Goal: Task Accomplishment & Management: Use online tool/utility

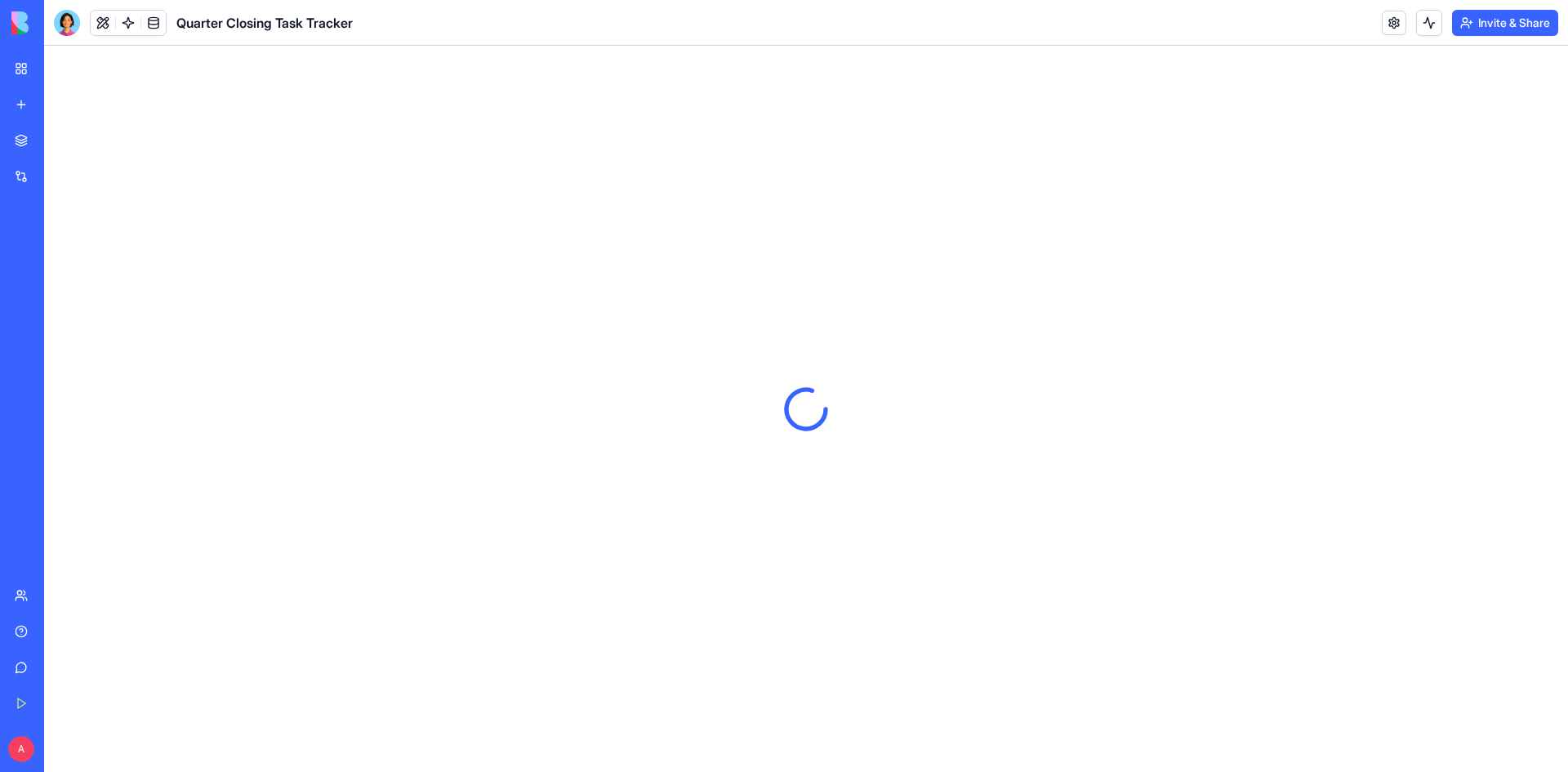
click at [24, 21] on img at bounding box center [62, 22] width 102 height 23
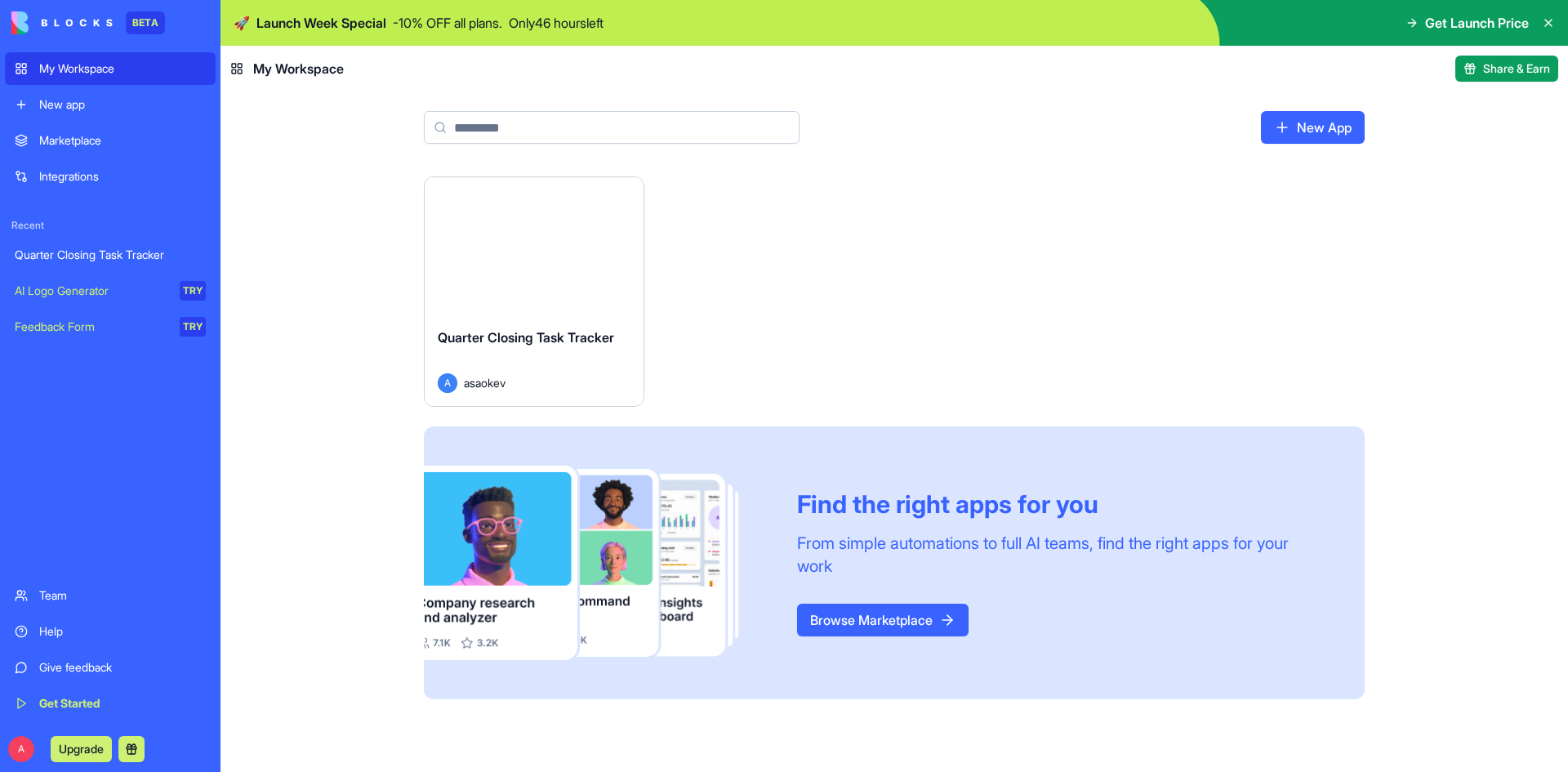
click at [627, 196] on html "BETA My Workspace New app Marketplace Integrations Recent Quarter Closing Task …" at bounding box center [784, 386] width 1568 height 772
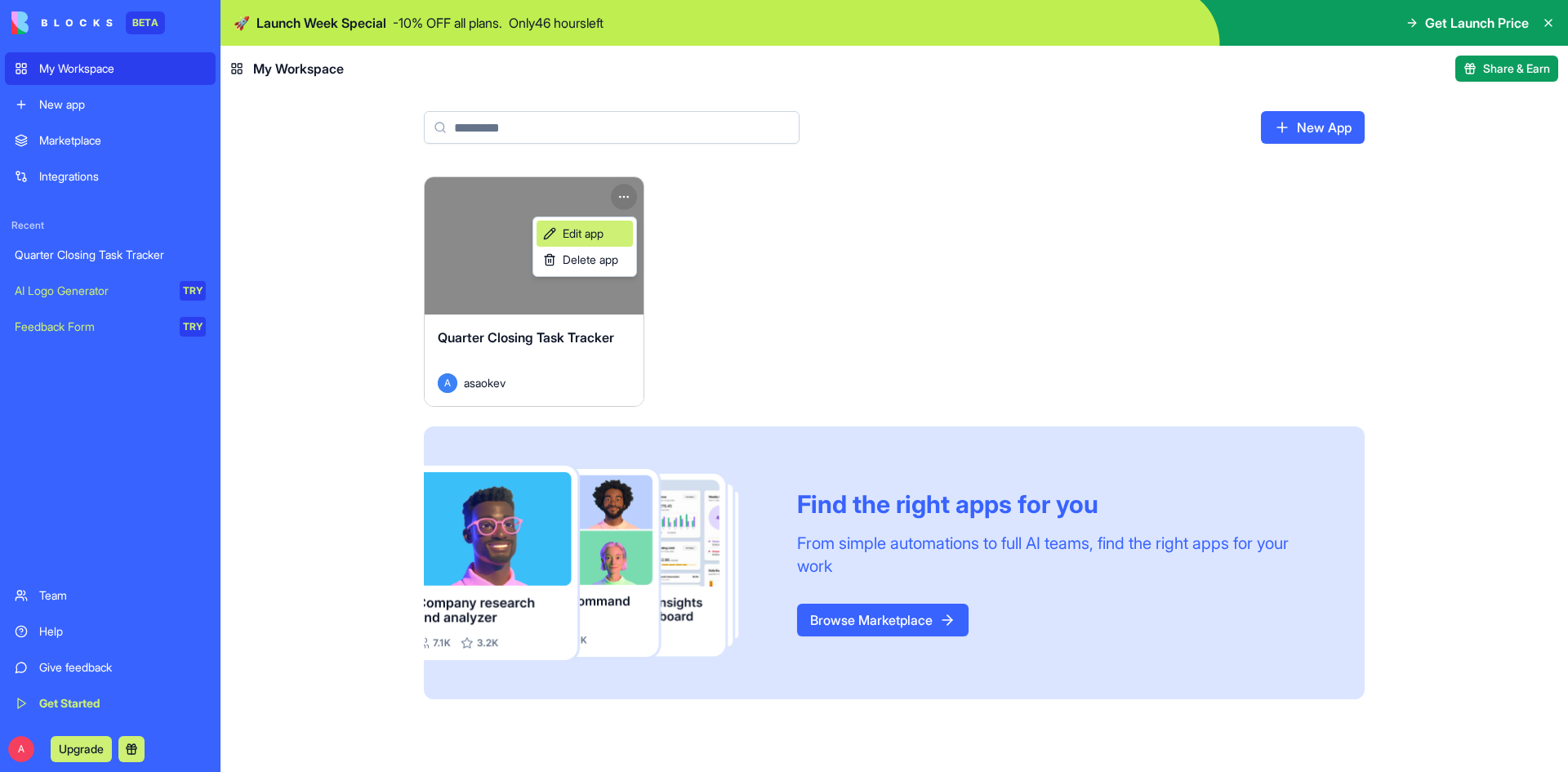
click at [608, 232] on link "Edit app" at bounding box center [584, 233] width 97 height 26
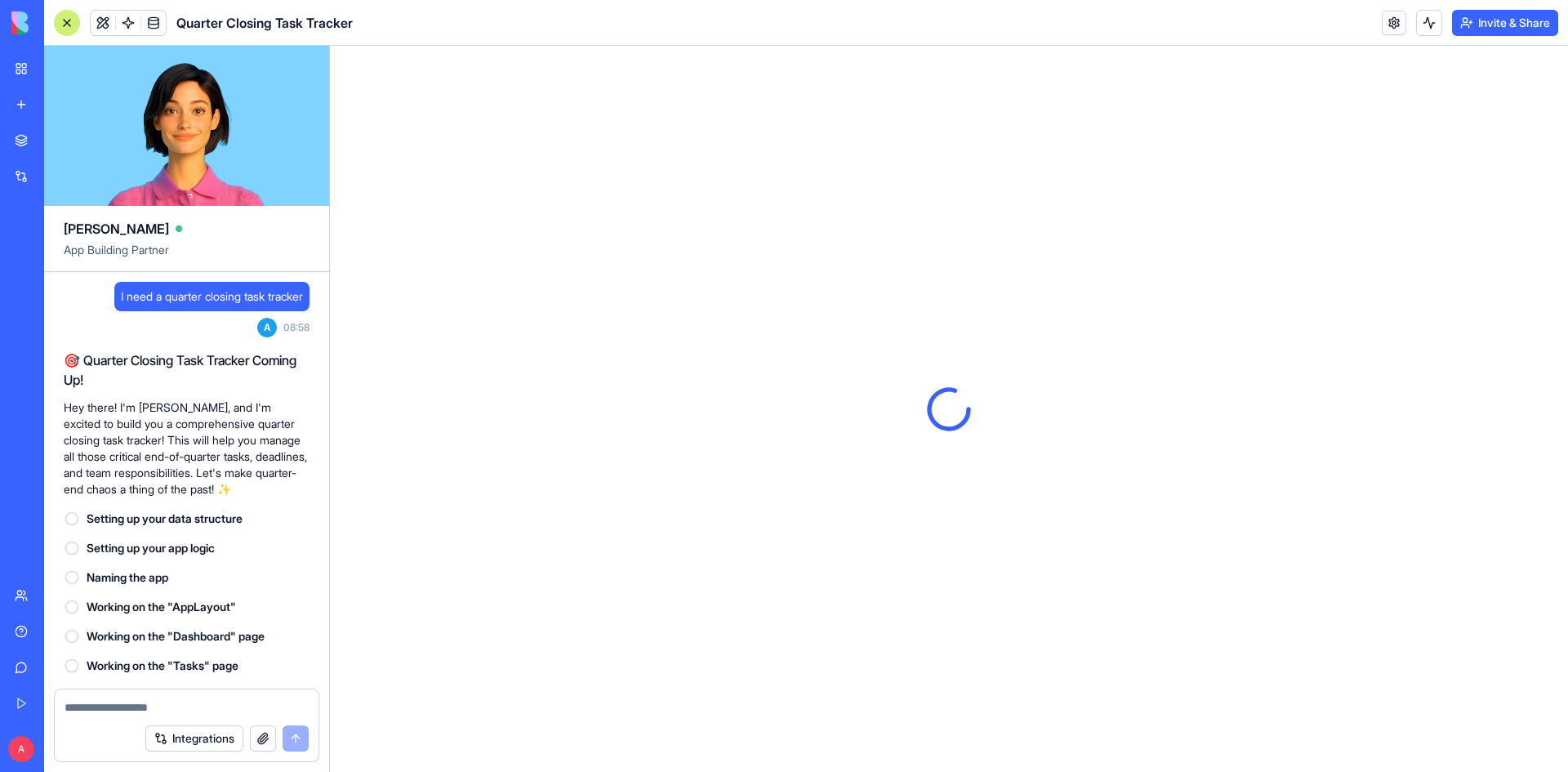
scroll to position [1057, 0]
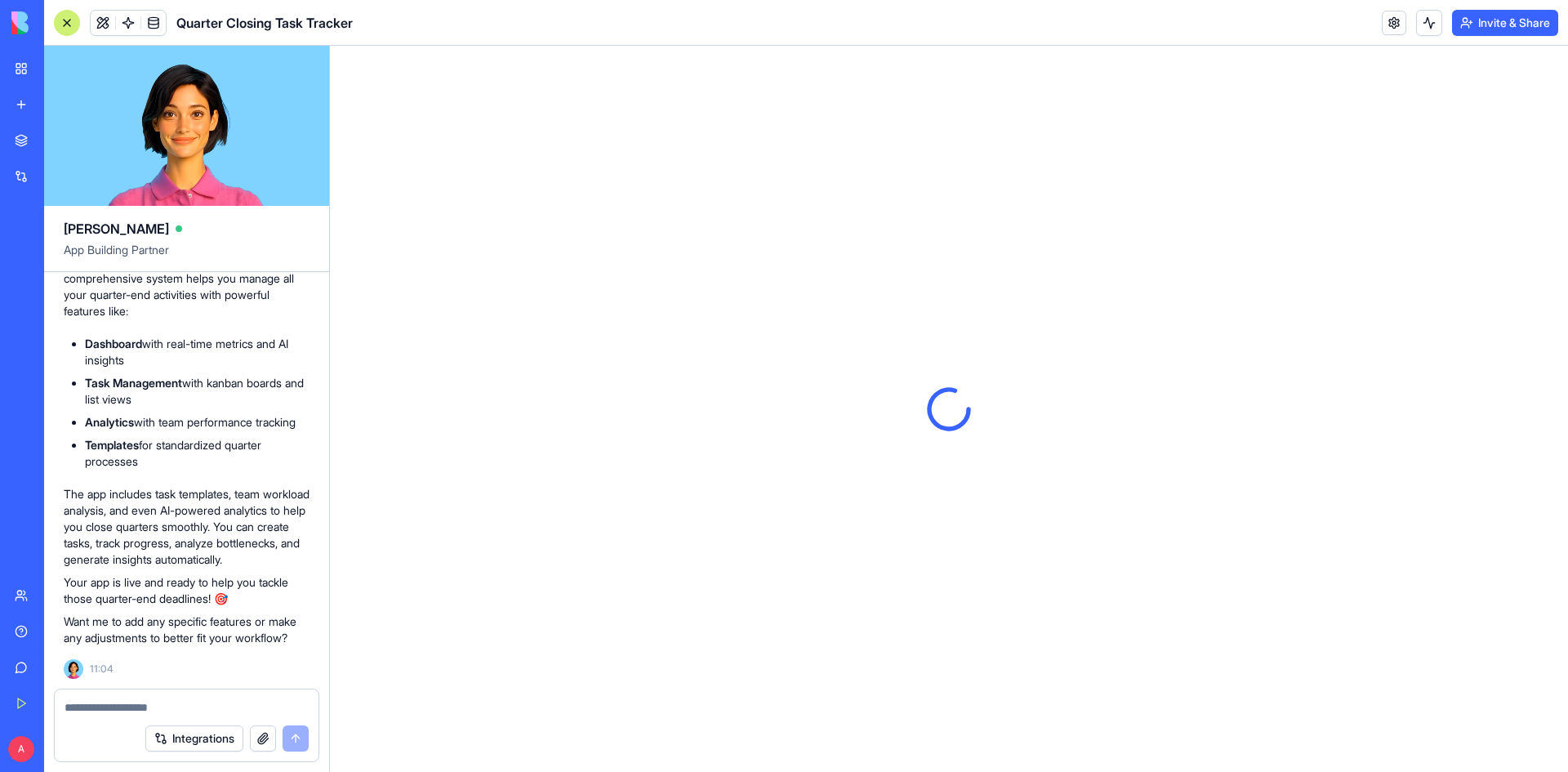
click at [14, 27] on img at bounding box center [62, 22] width 102 height 23
click at [67, 17] on img at bounding box center [62, 22] width 102 height 23
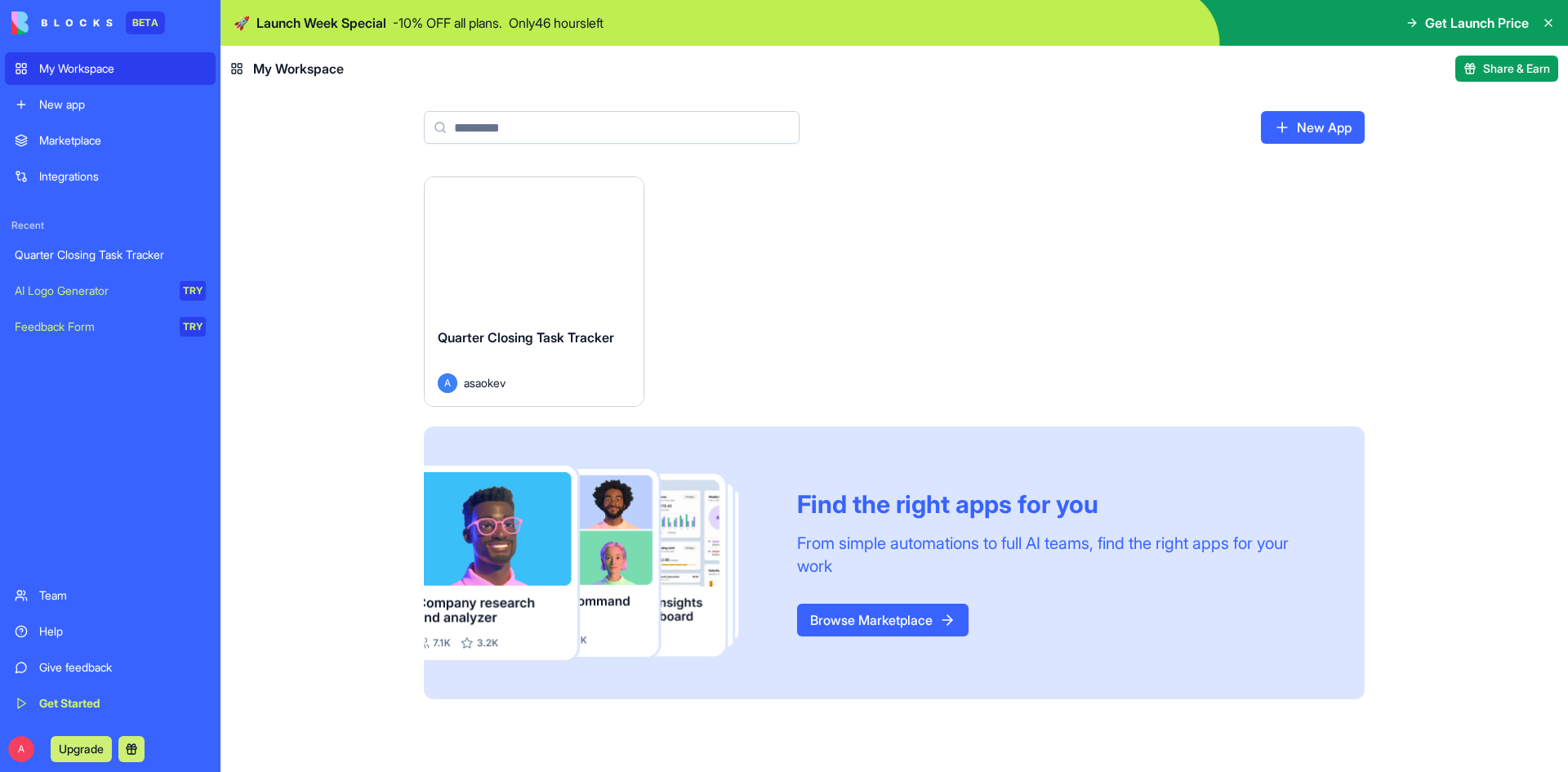
click at [522, 250] on button "Launch" at bounding box center [533, 245] width 123 height 33
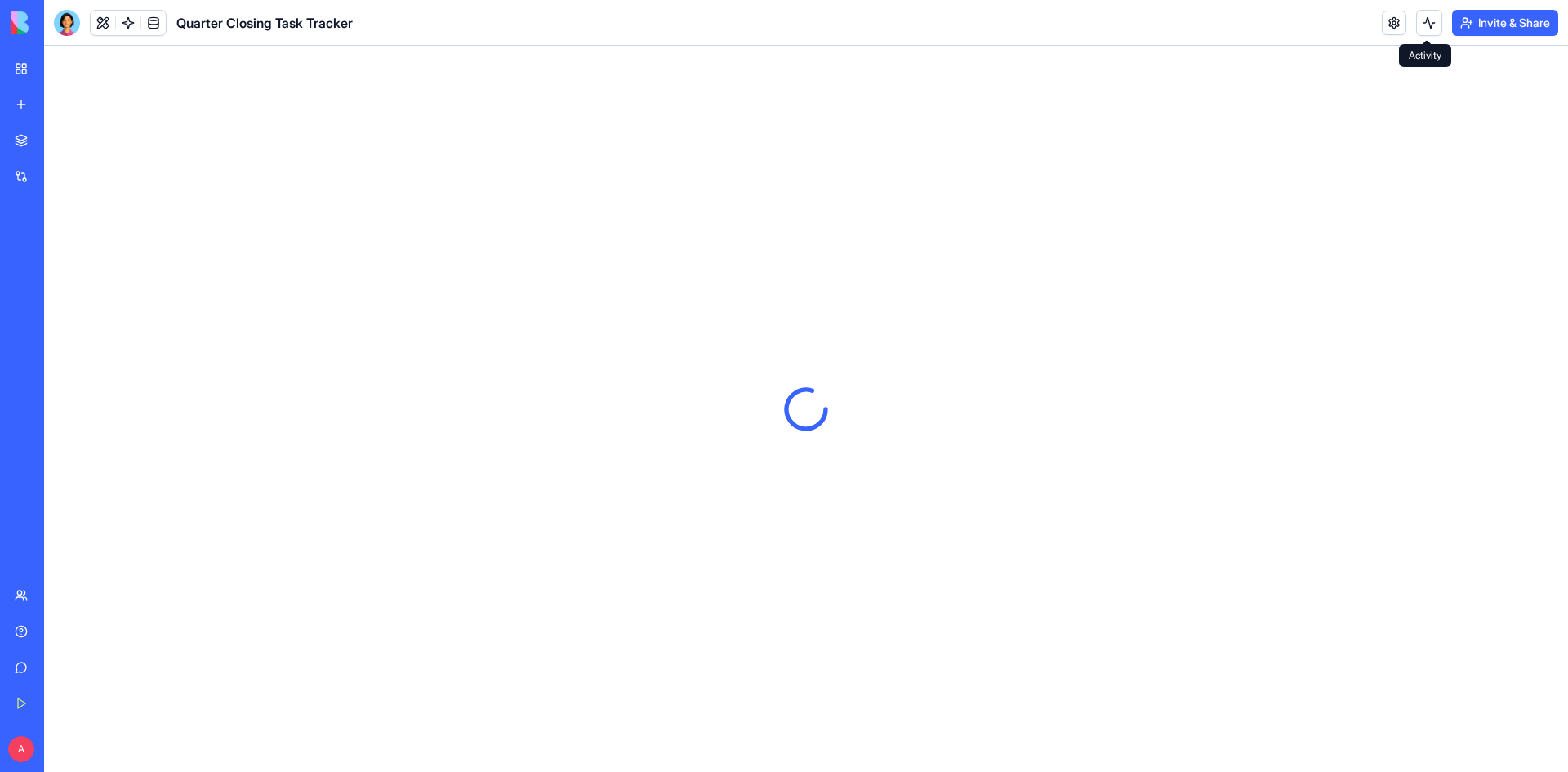
click at [1417, 31] on button at bounding box center [1428, 23] width 26 height 26
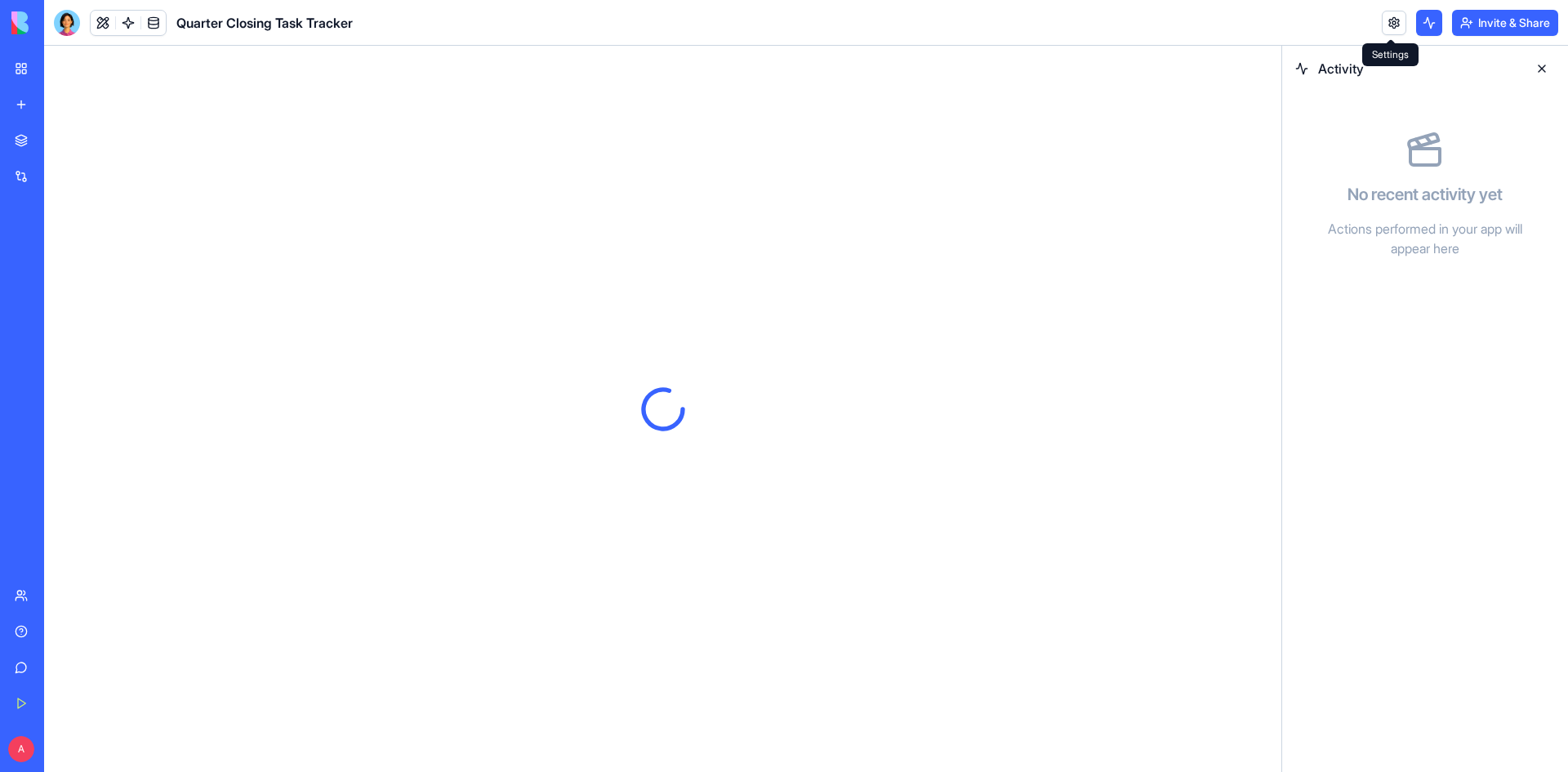
click at [1387, 20] on link at bounding box center [1394, 23] width 25 height 25
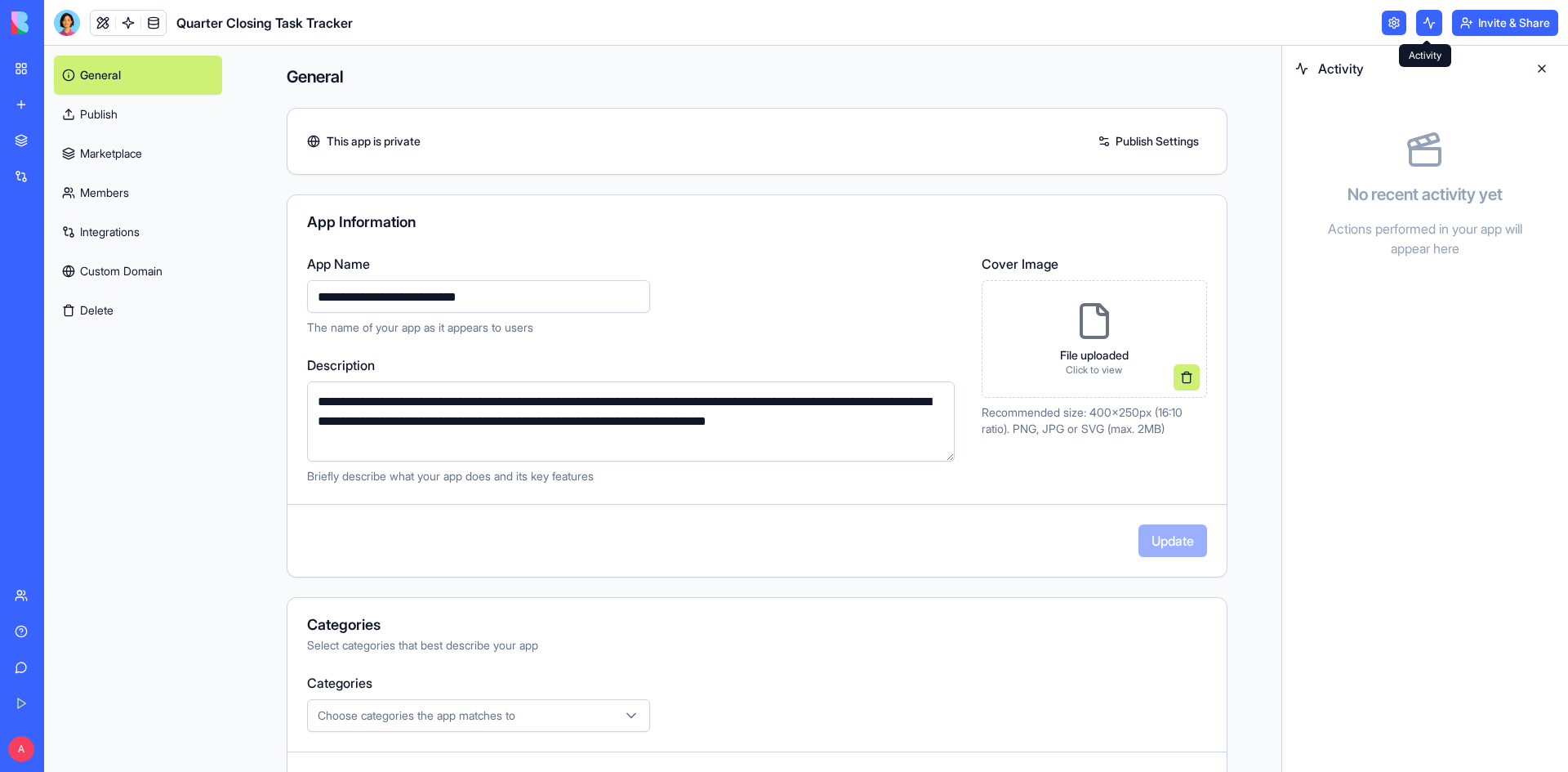
click at [1426, 25] on button at bounding box center [1428, 23] width 26 height 26
